Goal: Complete application form

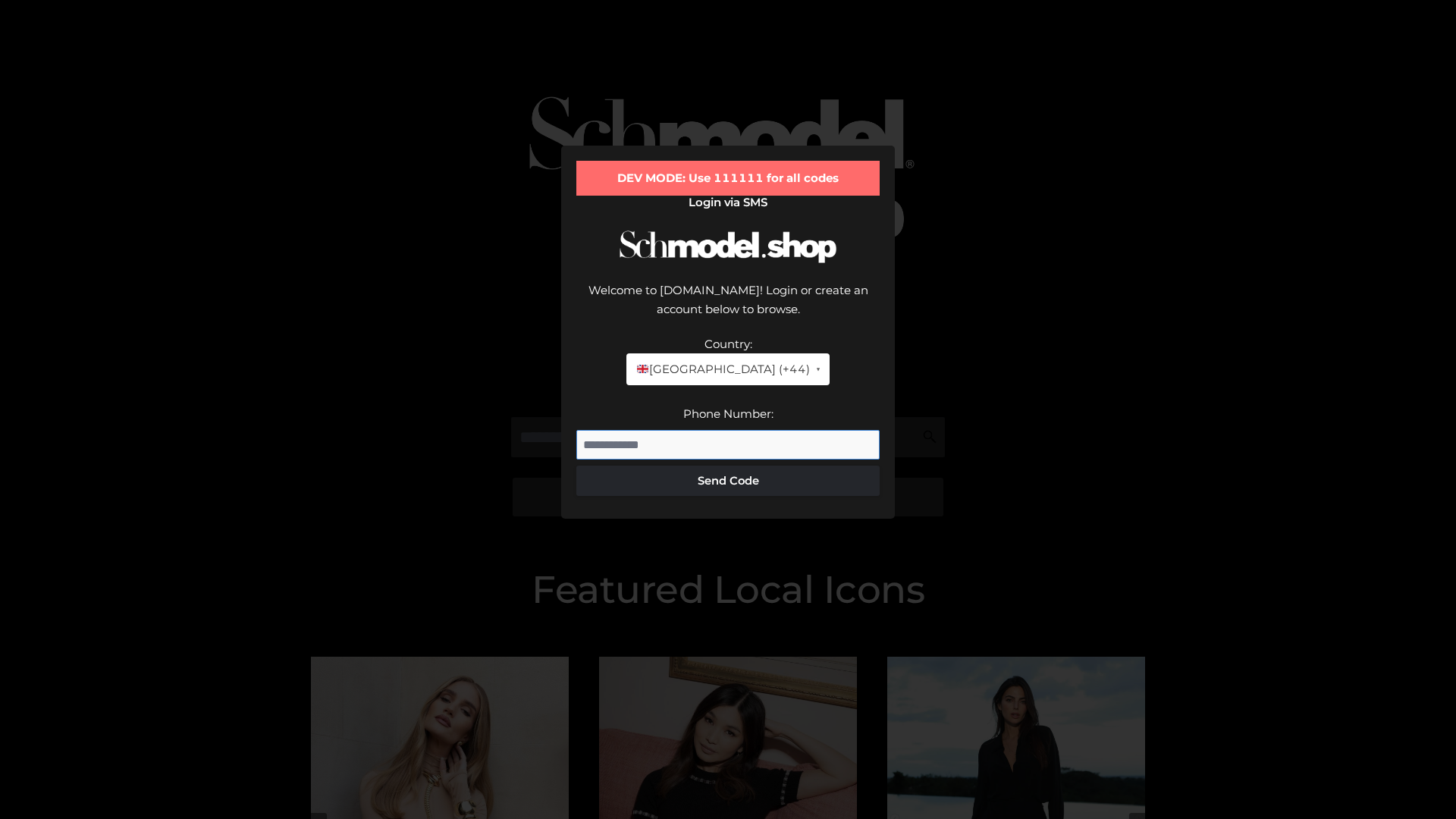
click at [728, 430] on input "Phone Number:" at bounding box center [728, 445] width 303 height 30
type input "**********"
click at [728, 465] on button "Send Code" at bounding box center [728, 480] width 303 height 30
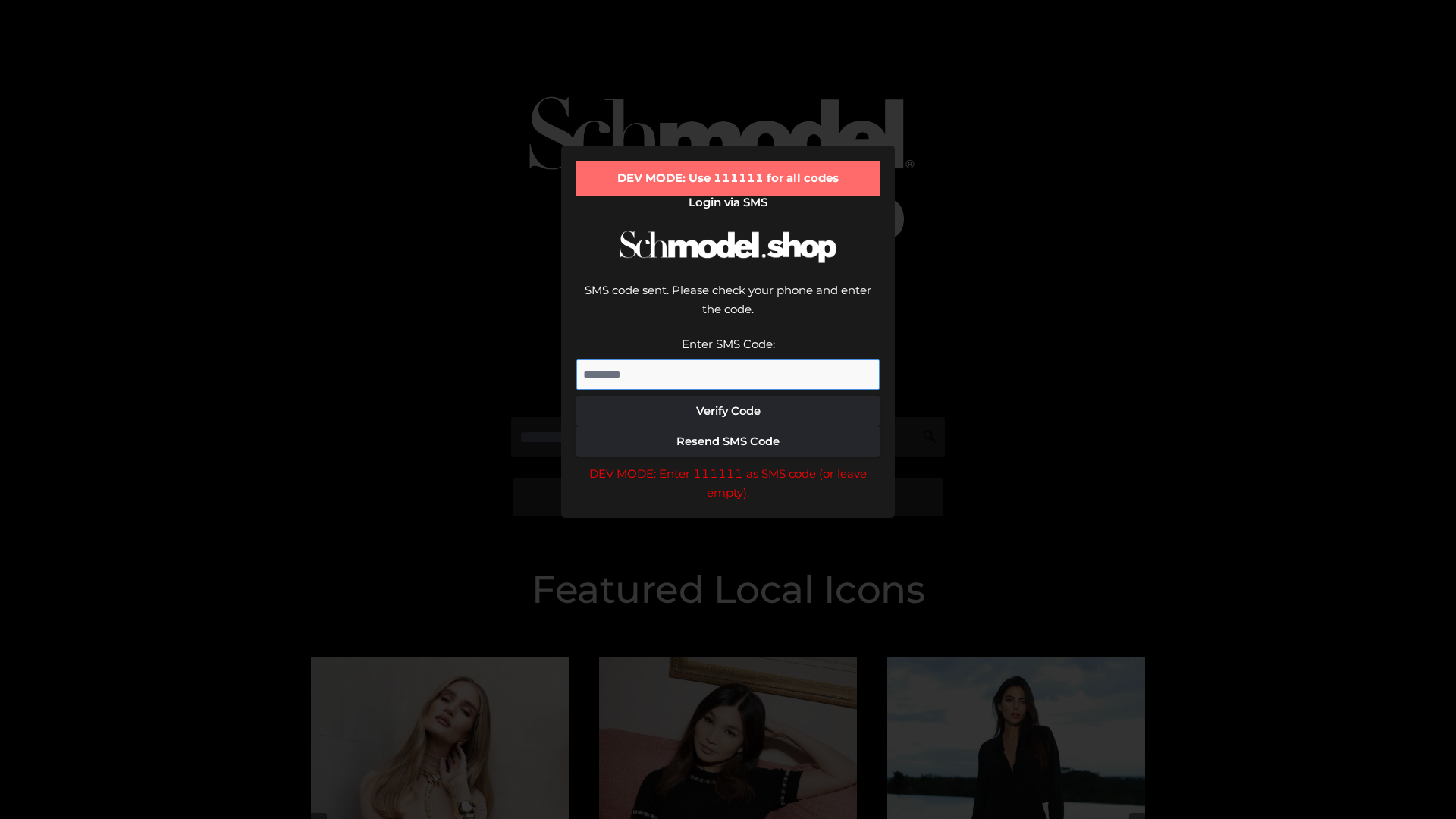
click at [728, 359] on input "Enter SMS Code:" at bounding box center [728, 374] width 303 height 30
type input "******"
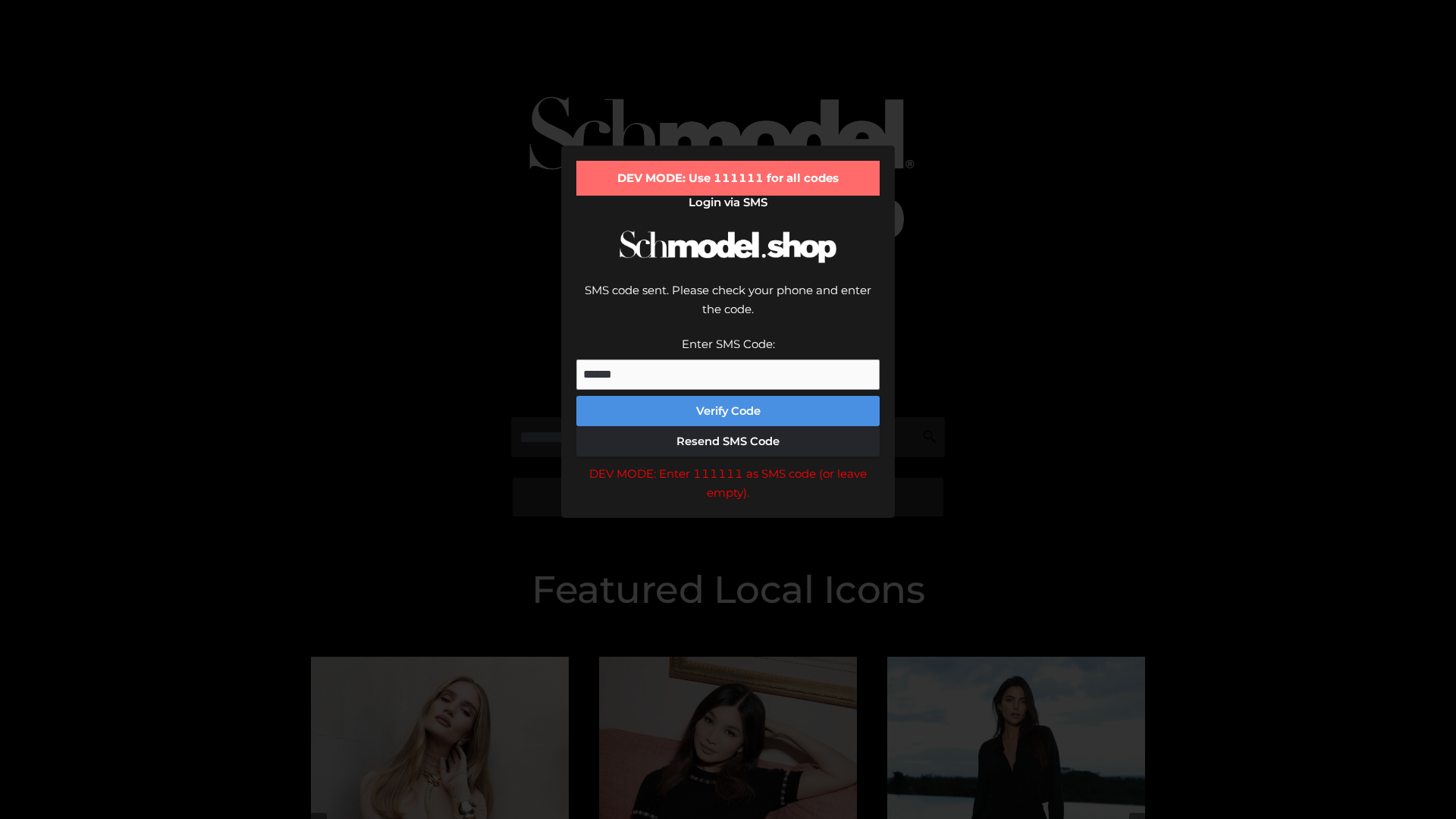
click at [728, 395] on button "Verify Code" at bounding box center [728, 410] width 303 height 30
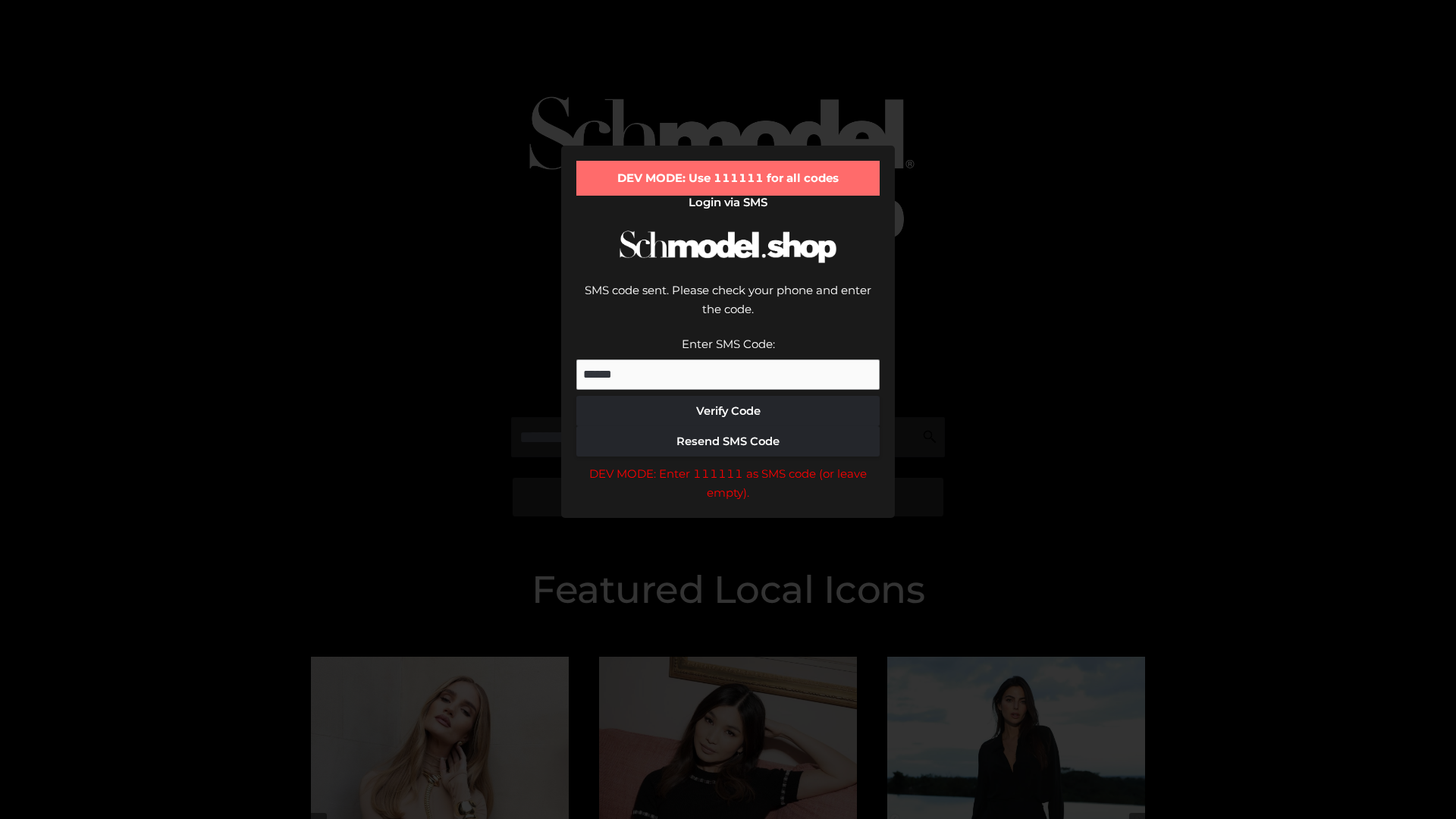
click at [728, 465] on div "DEV MODE: Enter 111111 as SMS code (or leave empty)." at bounding box center [728, 484] width 303 height 39
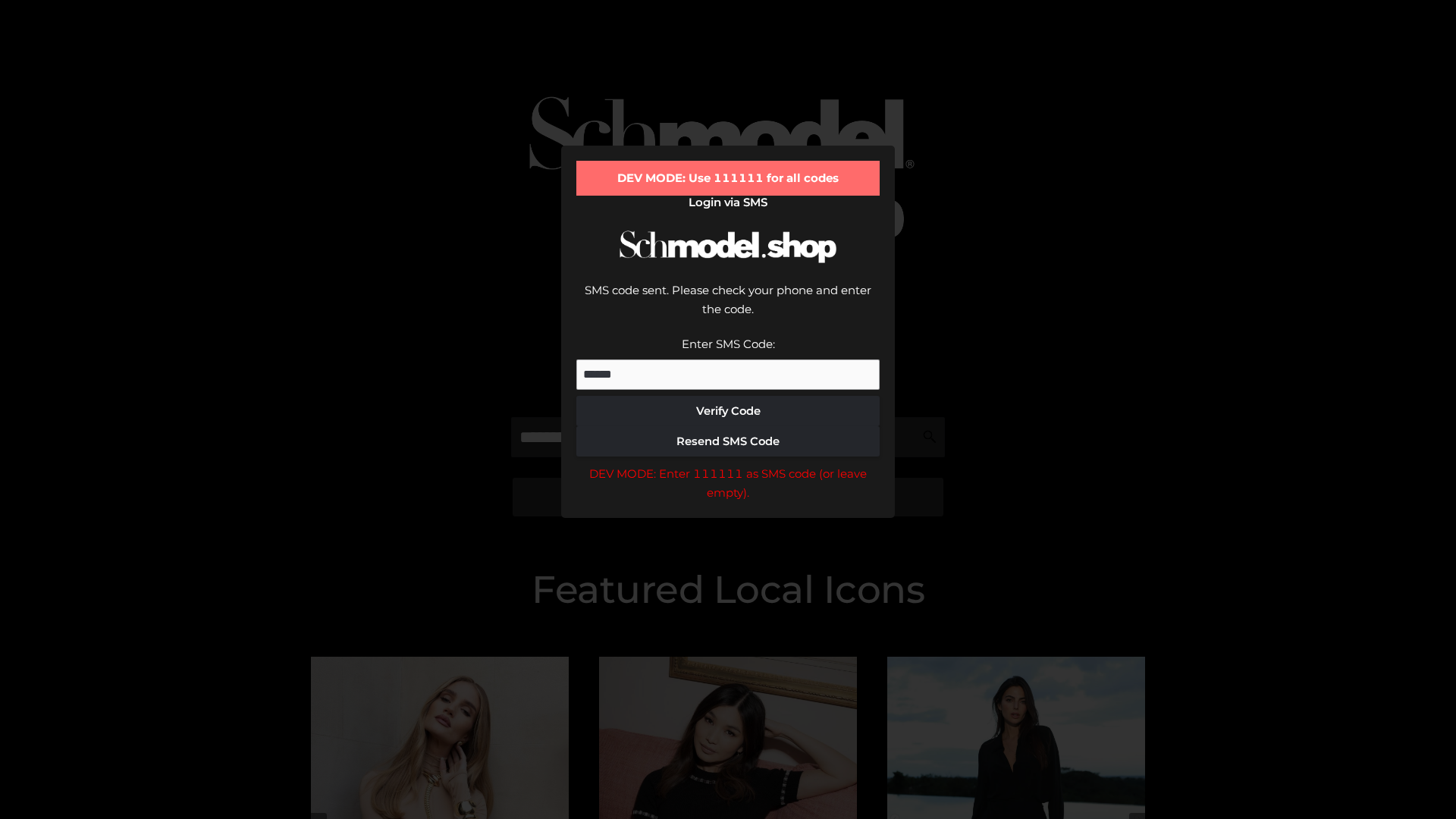
click at [728, 465] on div "DEV MODE: Enter 111111 as SMS code (or leave empty)." at bounding box center [728, 484] width 303 height 39
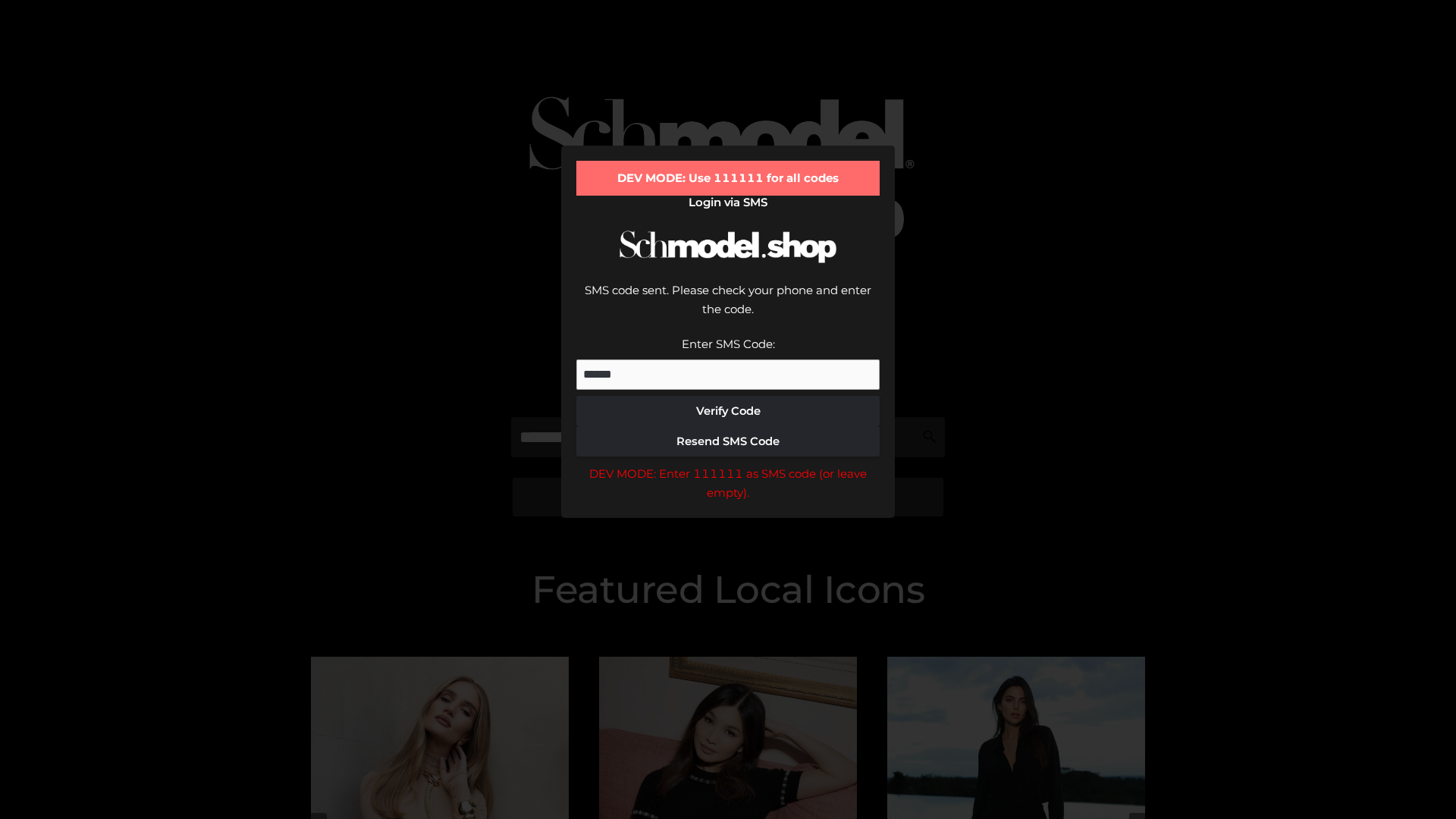
click at [728, 465] on div "DEV MODE: Enter 111111 as SMS code (or leave empty)." at bounding box center [728, 484] width 303 height 39
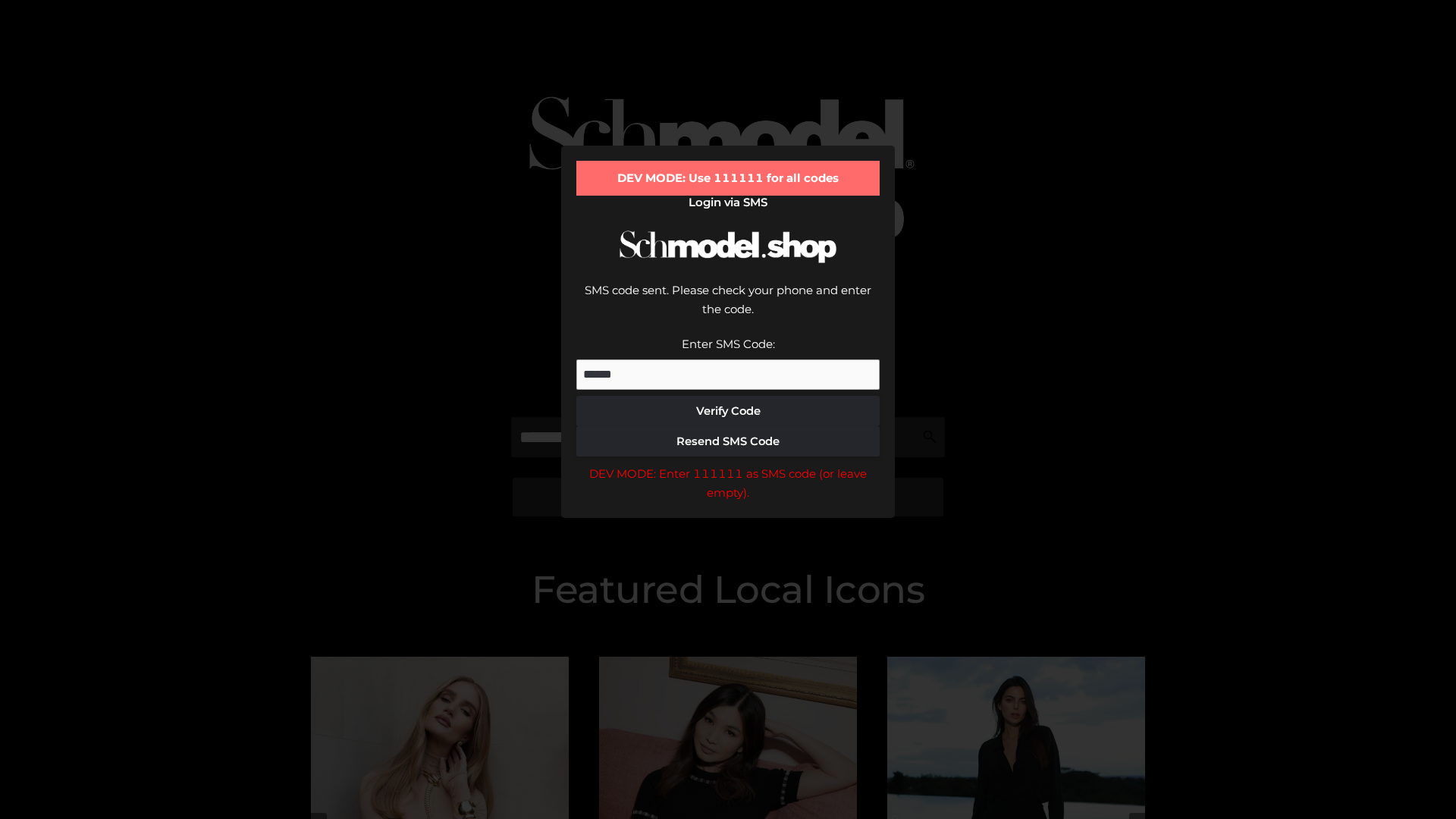
click at [728, 465] on div "DEV MODE: Enter 111111 as SMS code (or leave empty)." at bounding box center [728, 484] width 303 height 39
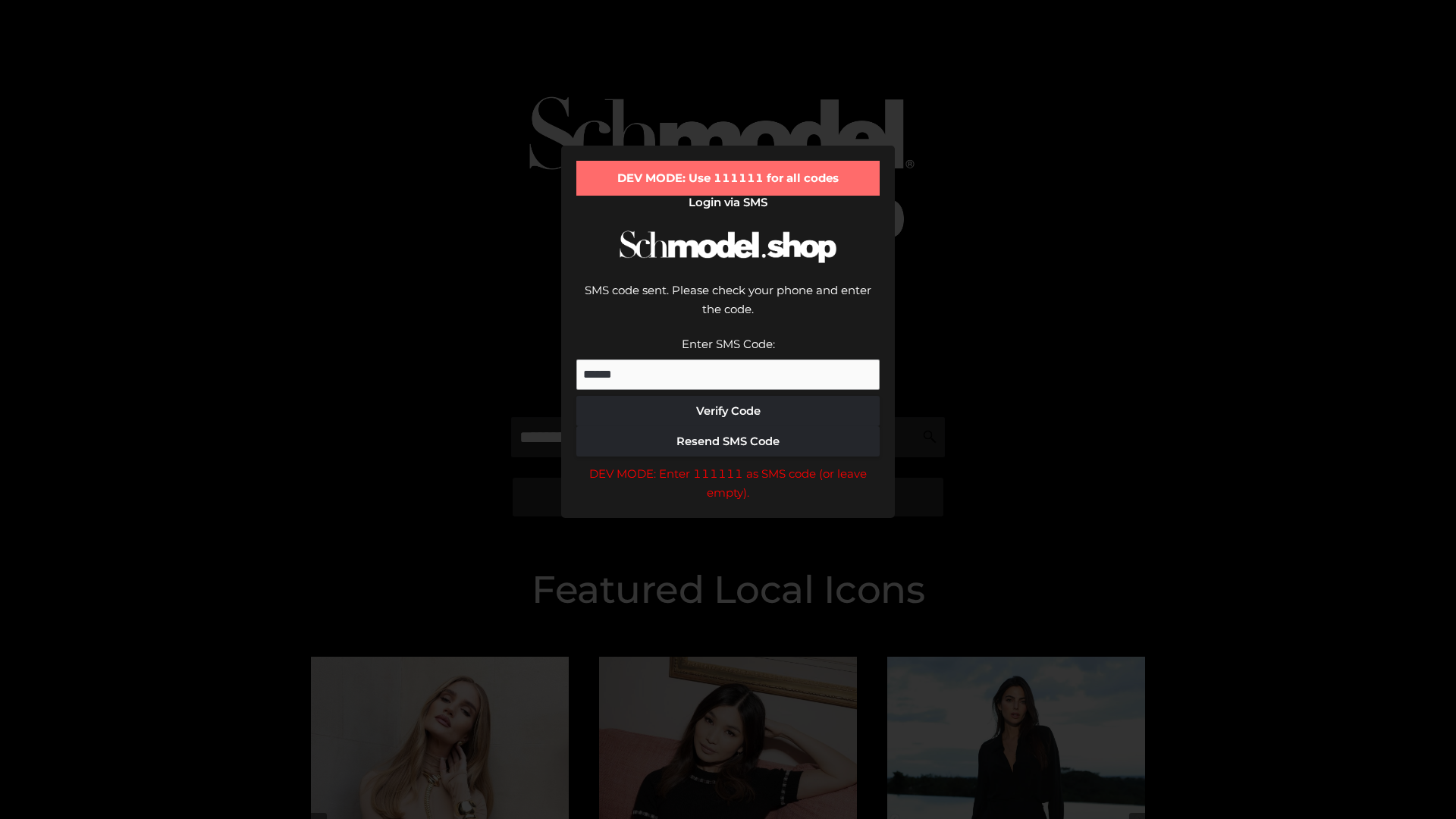
click at [728, 465] on div "DEV MODE: Enter 111111 as SMS code (or leave empty)." at bounding box center [728, 484] width 303 height 39
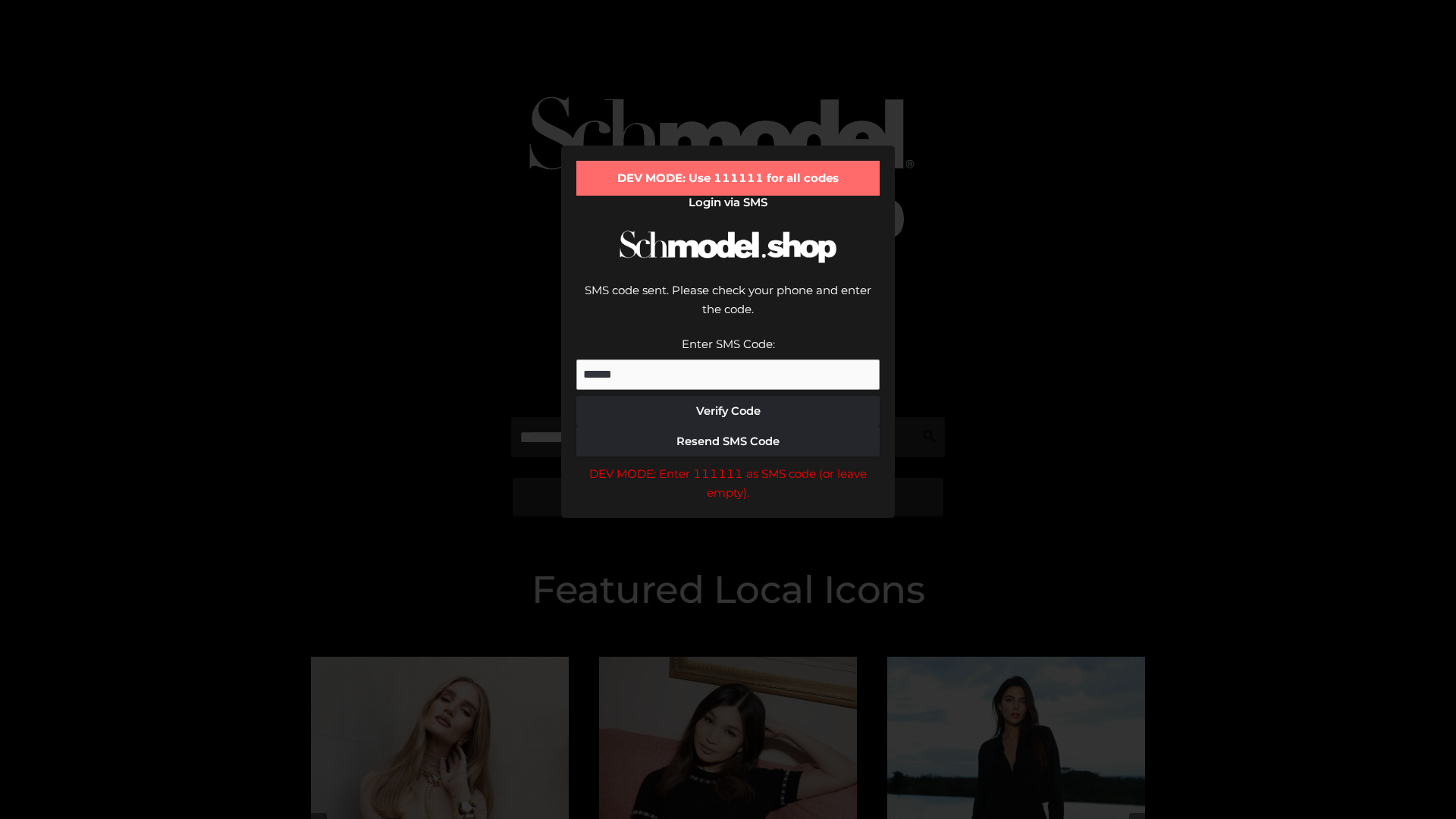
click at [728, 465] on div "DEV MODE: Enter 111111 as SMS code (or leave empty)." at bounding box center [728, 484] width 303 height 39
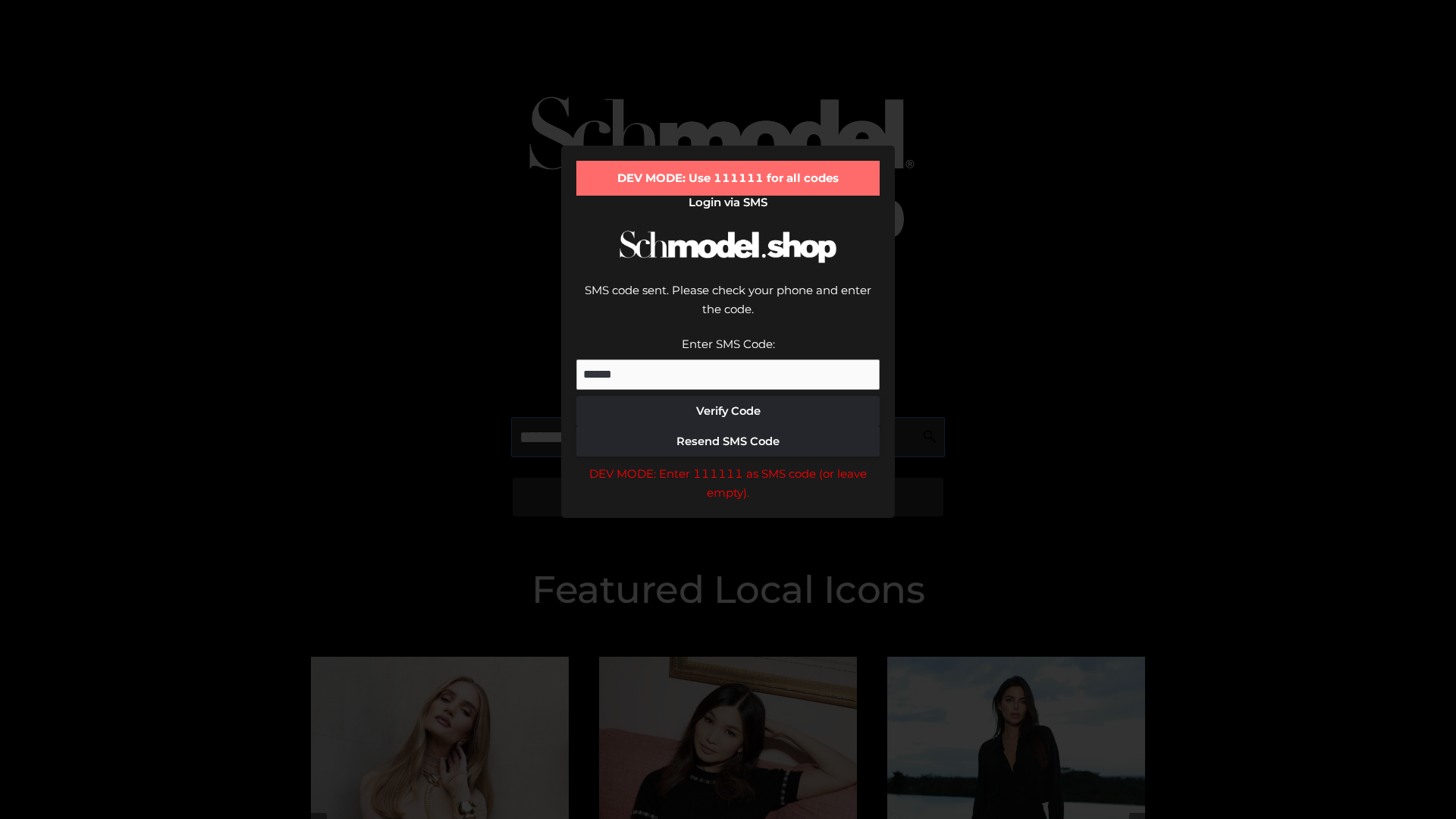
scroll to position [0, 78]
click at [728, 465] on div "DEV MODE: Enter 111111 as SMS code (or leave empty)." at bounding box center [728, 484] width 303 height 39
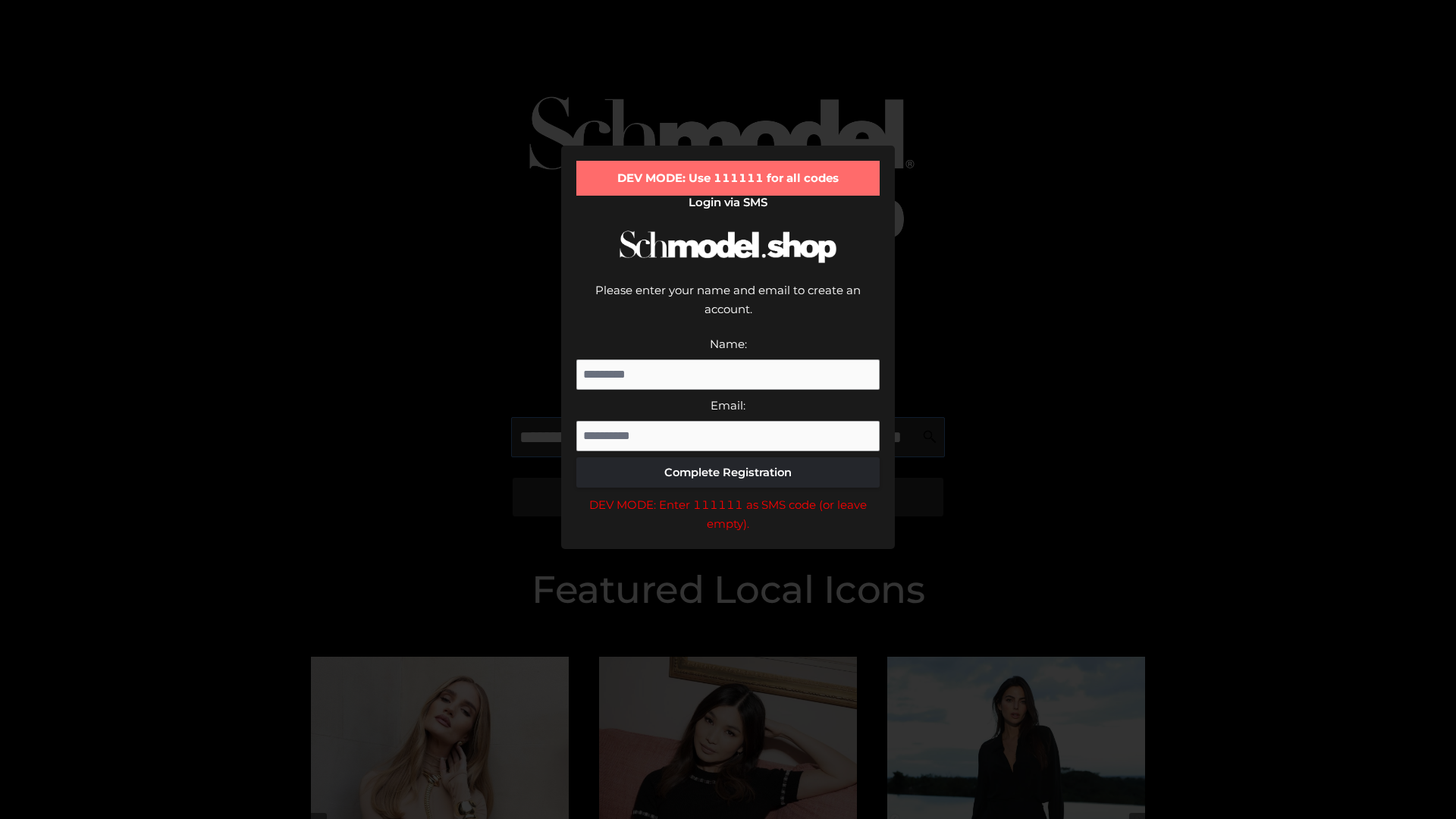
scroll to position [0, 111]
click at [728, 495] on div "DEV MODE: Enter 111111 as SMS code (or leave empty)." at bounding box center [728, 514] width 303 height 39
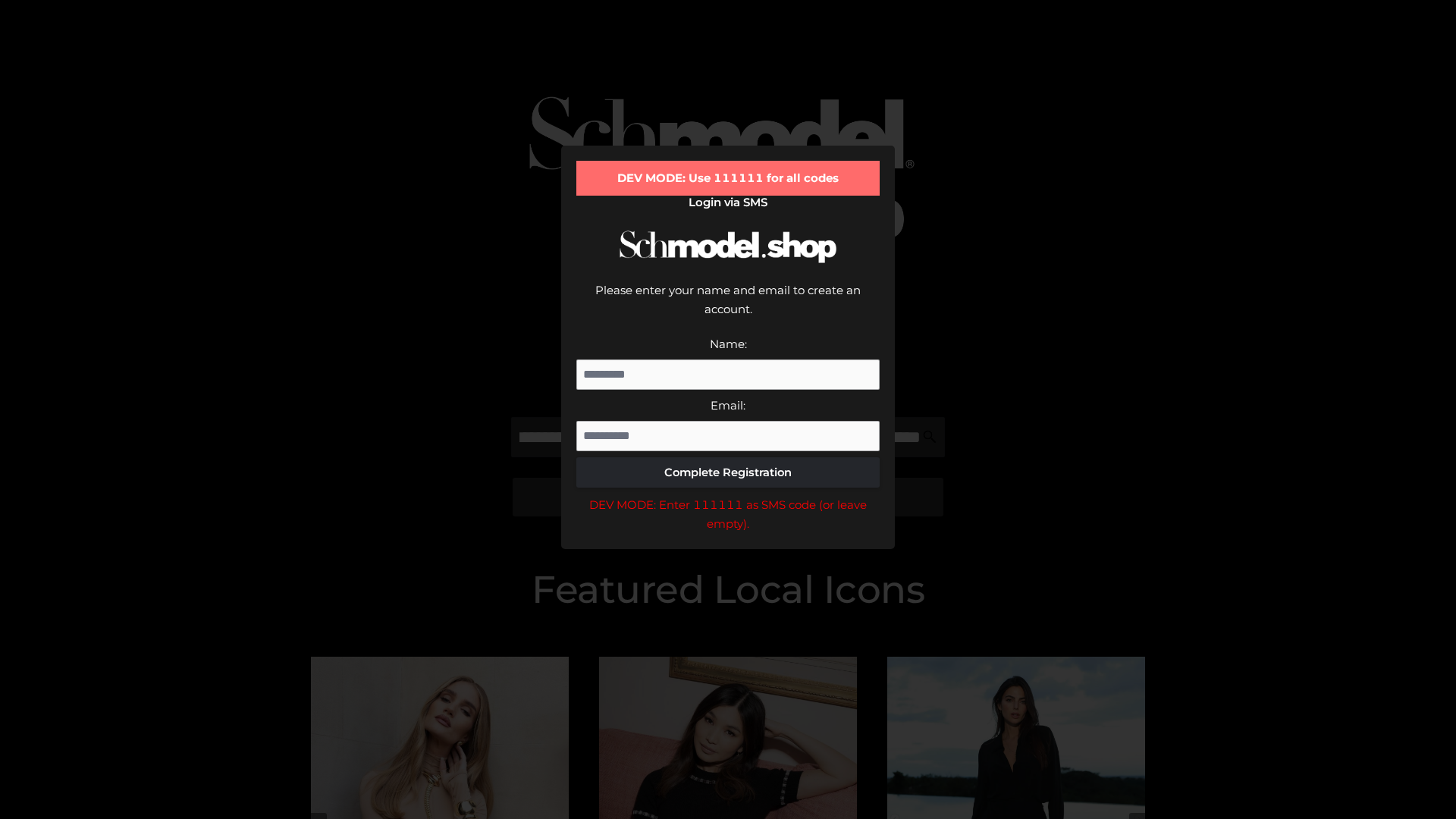
click at [728, 495] on div "DEV MODE: Enter 111111 as SMS code (or leave empty)." at bounding box center [728, 514] width 303 height 39
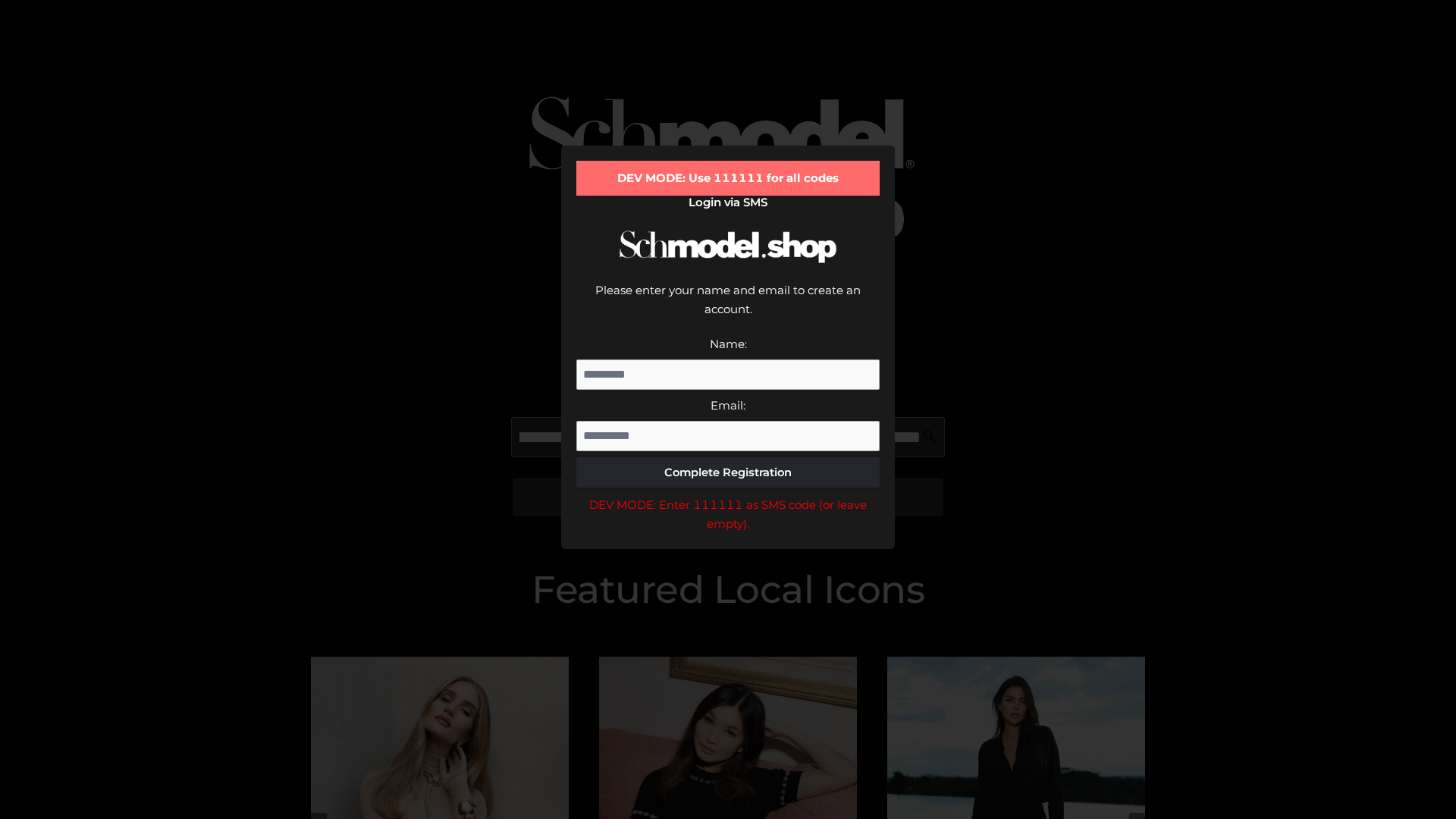
scroll to position [0, 203]
click at [728, 495] on div "DEV MODE: Enter 111111 as SMS code (or leave empty)." at bounding box center [728, 514] width 303 height 39
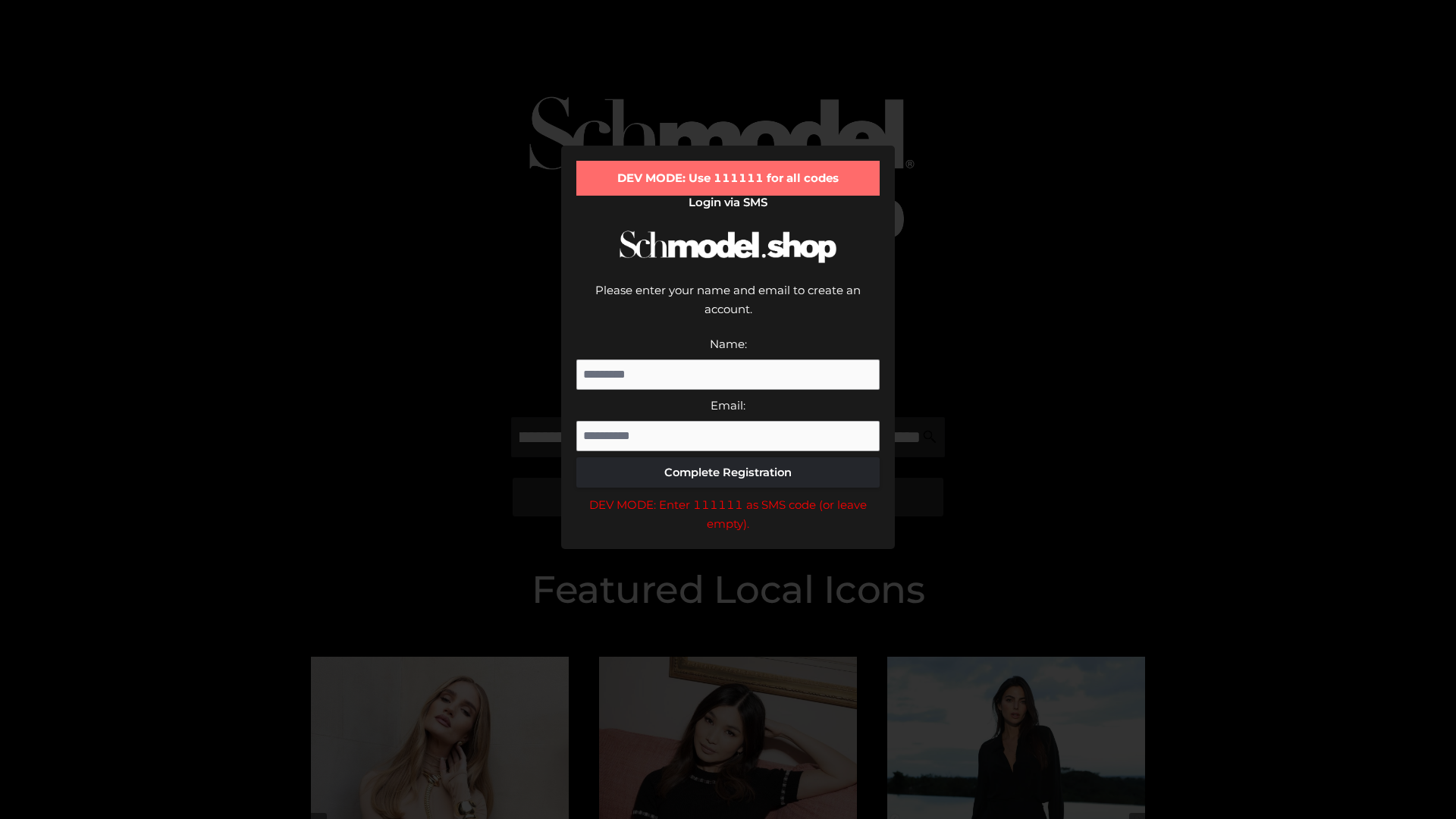
click at [728, 495] on div "DEV MODE: Enter 111111 as SMS code (or leave empty)." at bounding box center [728, 514] width 303 height 39
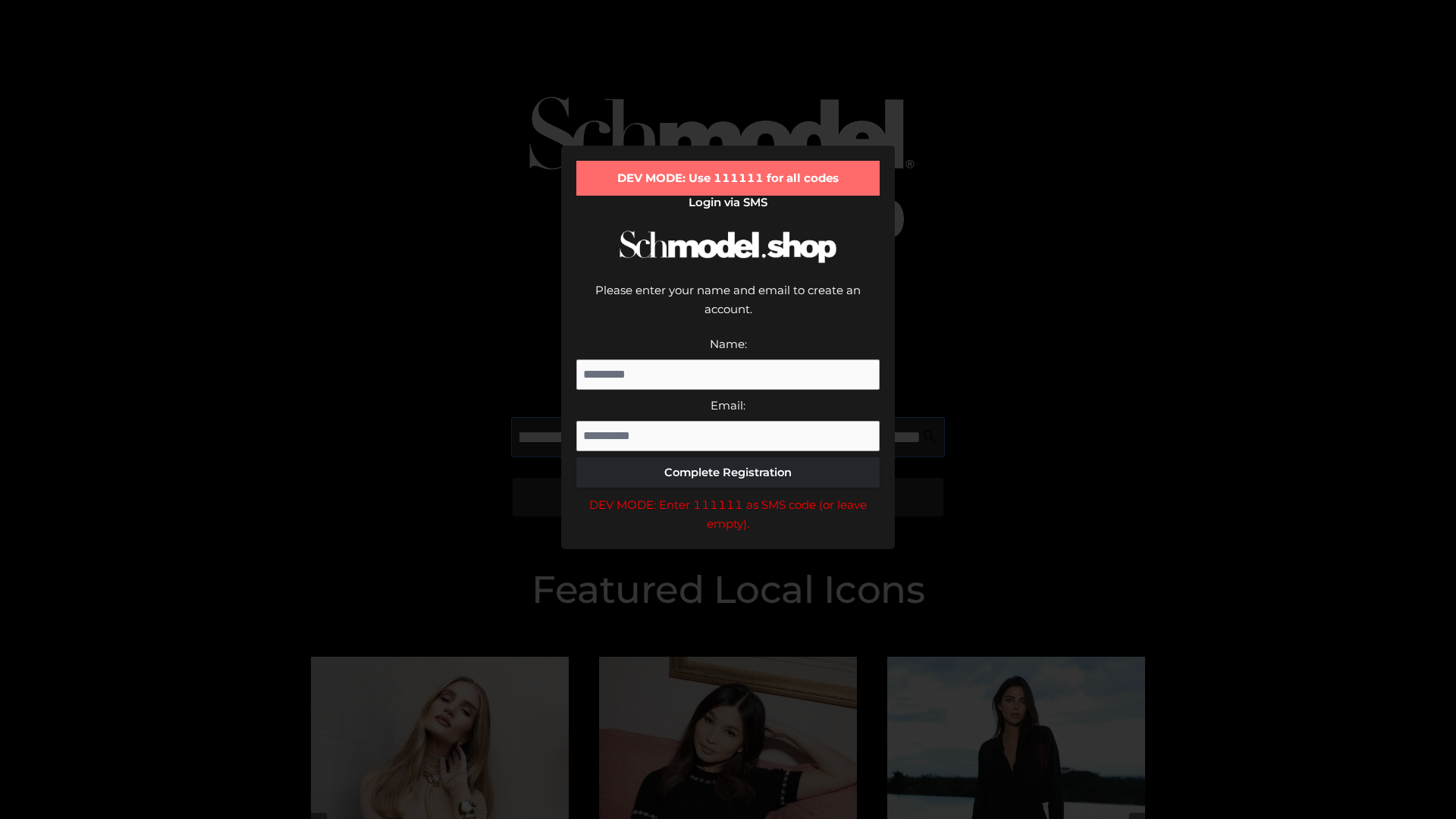
scroll to position [0, 297]
click at [728, 495] on div "DEV MODE: Enter 111111 as SMS code (or leave empty)." at bounding box center [728, 514] width 303 height 39
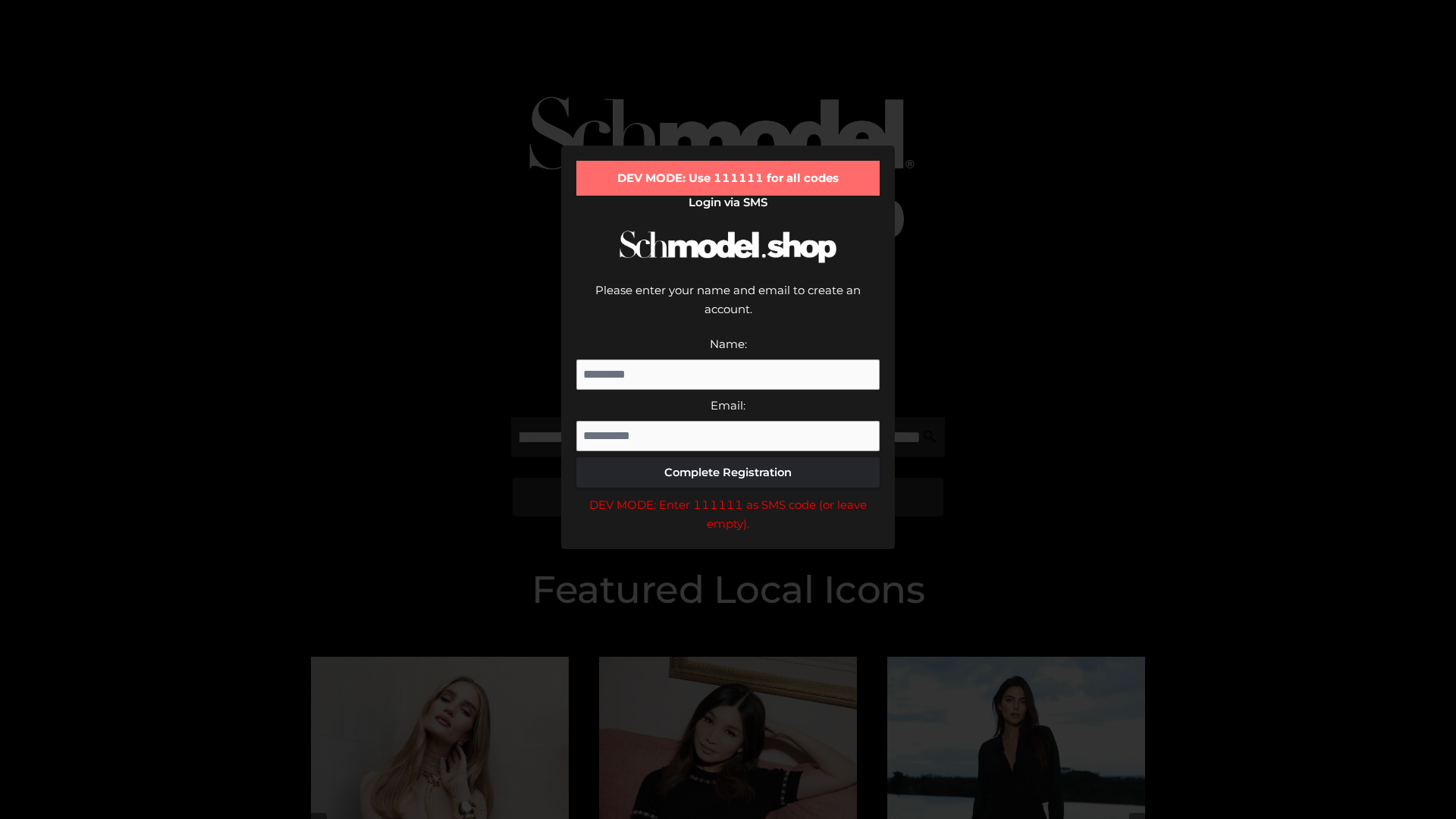
click at [728, 495] on div "DEV MODE: Enter 111111 as SMS code (or leave empty)." at bounding box center [728, 514] width 303 height 39
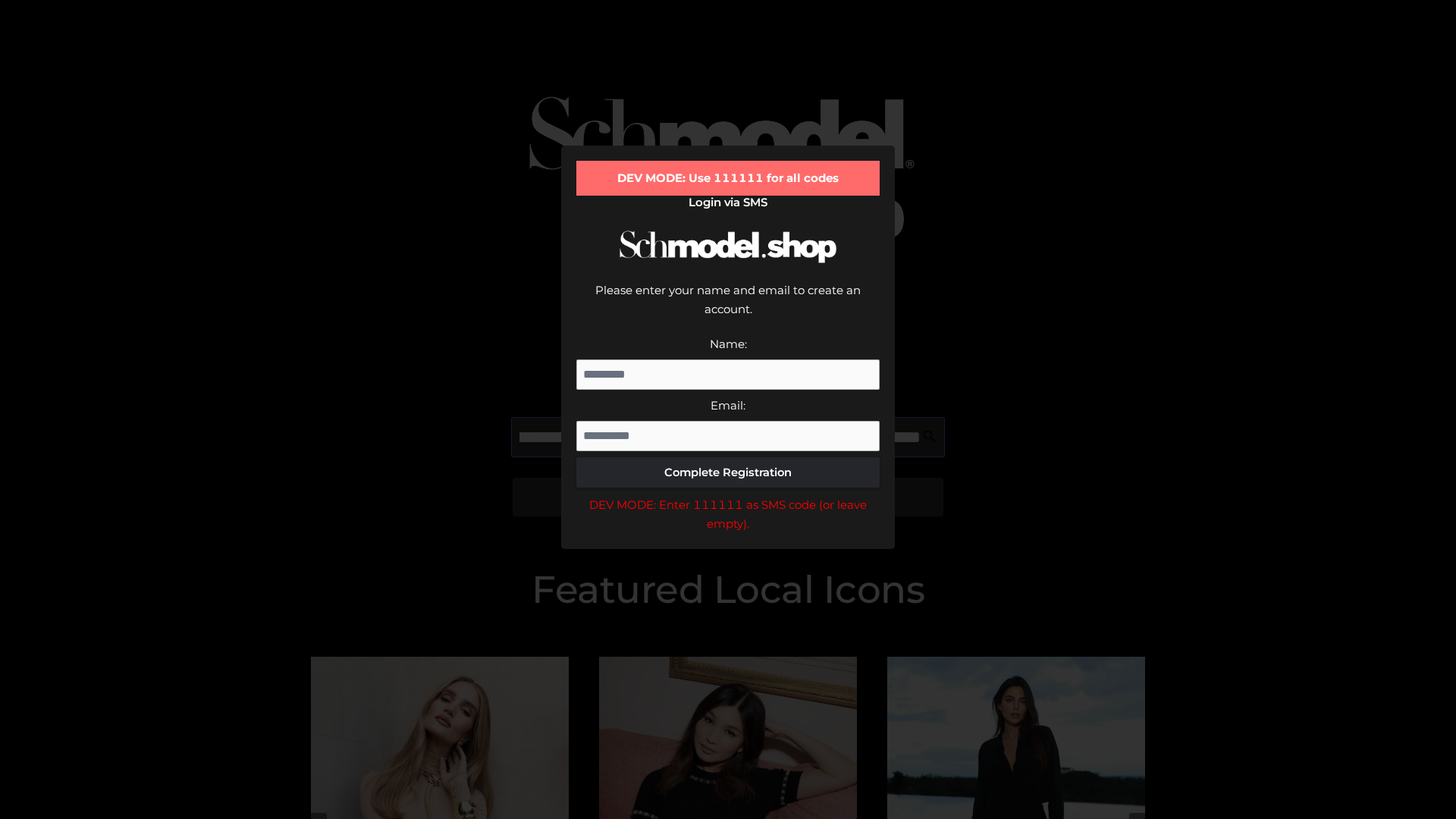
scroll to position [0, 386]
click at [728, 495] on div "DEV MODE: Enter 111111 as SMS code (or leave empty)." at bounding box center [728, 514] width 303 height 39
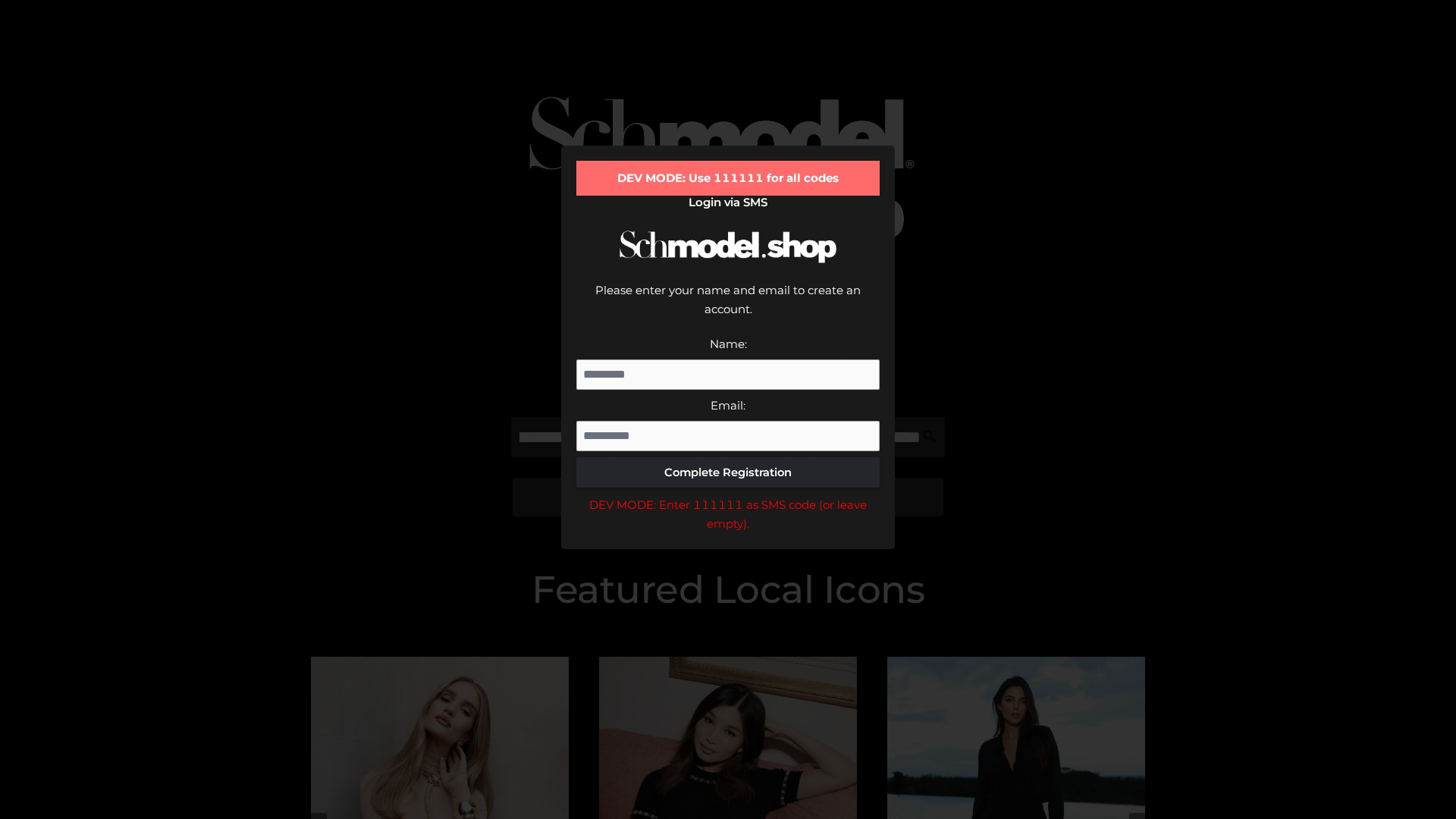
click at [728, 495] on div "DEV MODE: Enter 111111 as SMS code (or leave empty)." at bounding box center [728, 514] width 303 height 39
type input "**********"
